Goal: Transaction & Acquisition: Purchase product/service

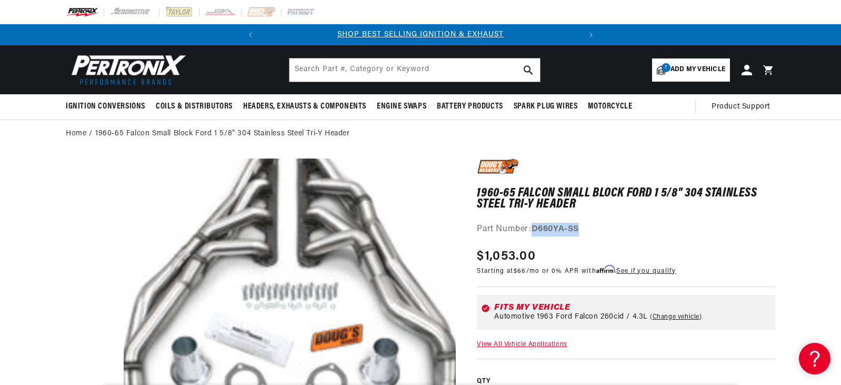
drag, startPoint x: 583, startPoint y: 226, endPoint x: 534, endPoint y: 230, distance: 48.6
click at [534, 230] on div "Part Number: D660YA-SS" at bounding box center [626, 230] width 299 height 14
click at [608, 230] on div "Part Number: D660YA-SS" at bounding box center [626, 230] width 299 height 14
drag, startPoint x: 584, startPoint y: 229, endPoint x: 535, endPoint y: 226, distance: 49.1
click at [535, 226] on div "Part Number: D660YA-SS" at bounding box center [626, 230] width 299 height 14
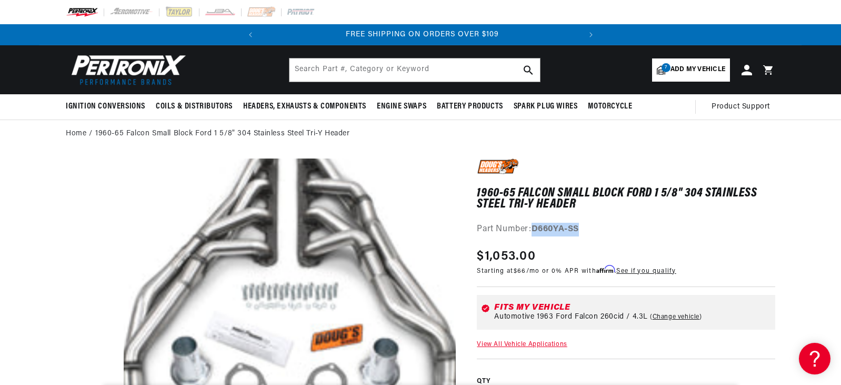
scroll to position [0, 319]
copy strong "D660YA-SS"
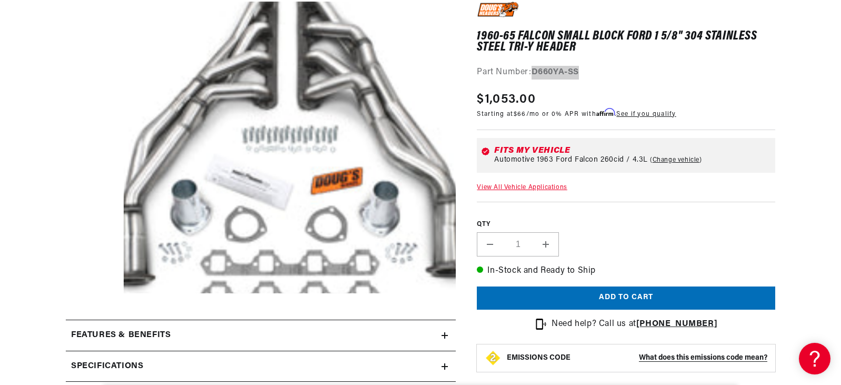
scroll to position [158, 0]
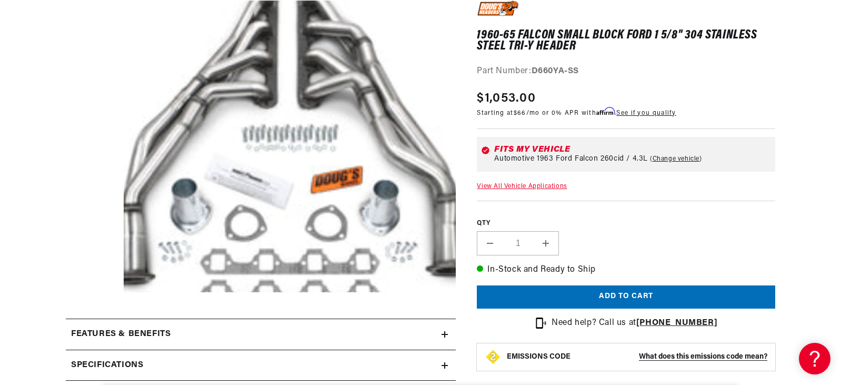
click at [721, 227] on label "QTY" at bounding box center [626, 223] width 299 height 9
click at [533, 231] on input "1" at bounding box center [518, 243] width 31 height 24
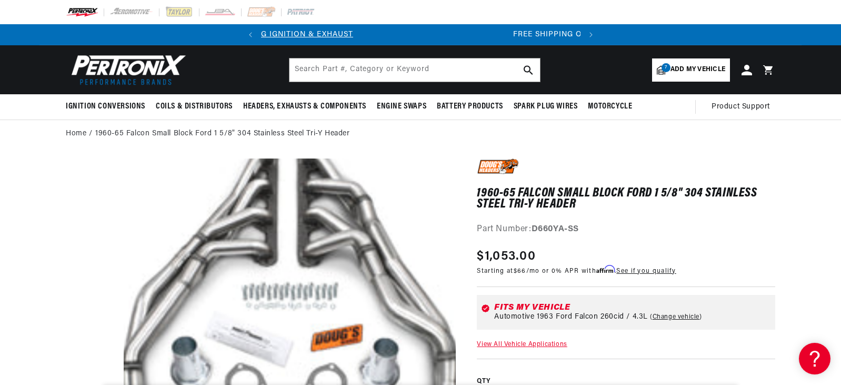
scroll to position [0, 1]
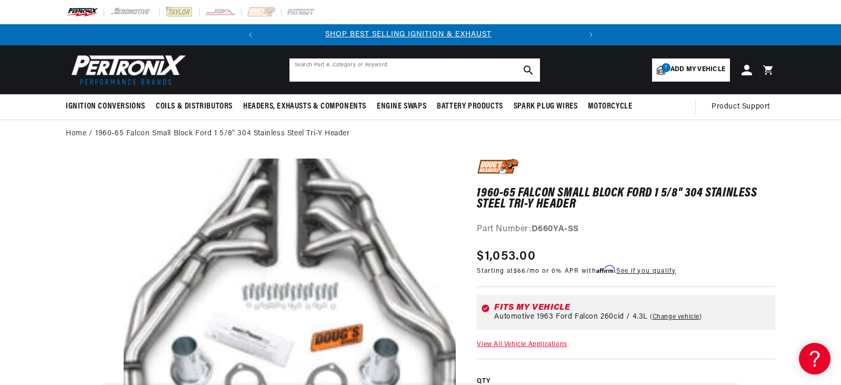
click at [398, 72] on input "text" at bounding box center [415, 69] width 251 height 23
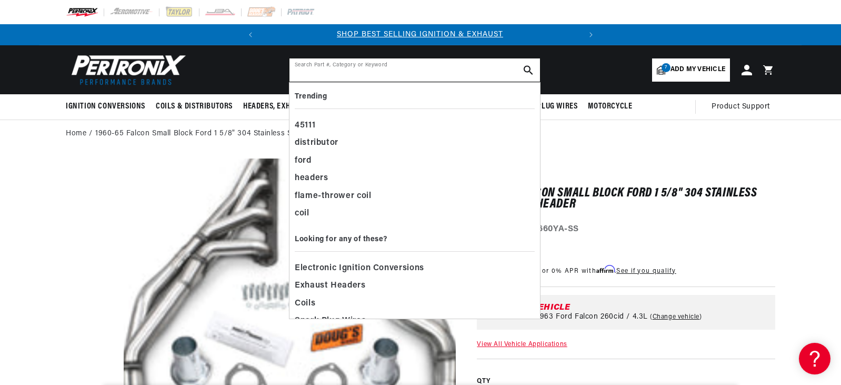
scroll to position [0, 0]
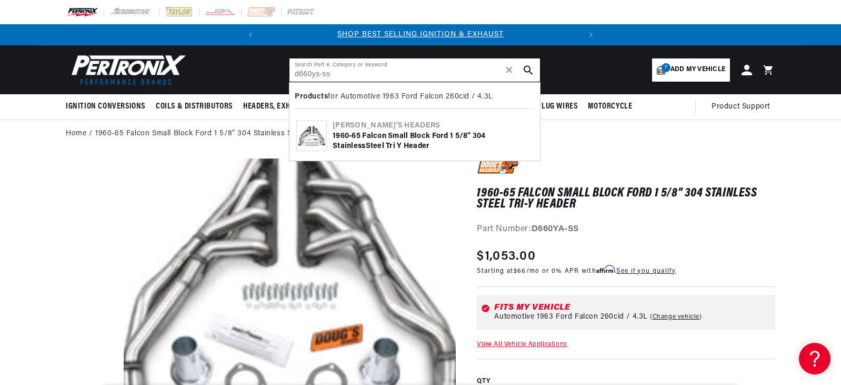
type input "d660ys-ss"
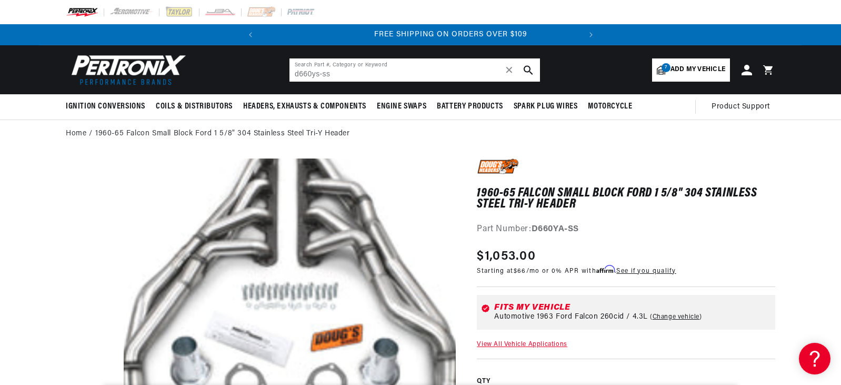
scroll to position [0, 316]
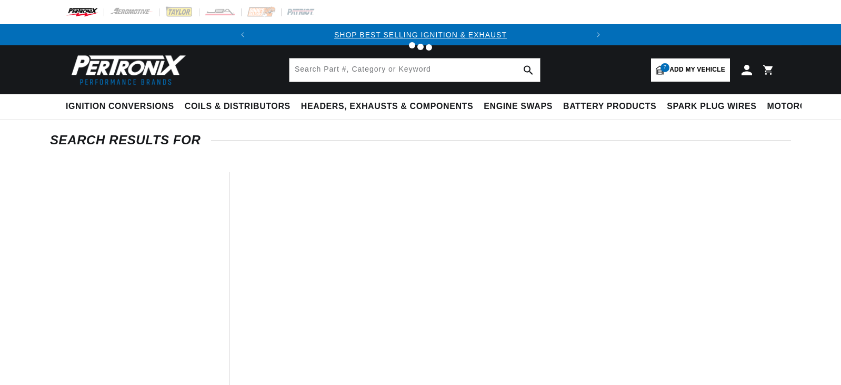
type input "d660ys-ss"
